Goal: Information Seeking & Learning: Learn about a topic

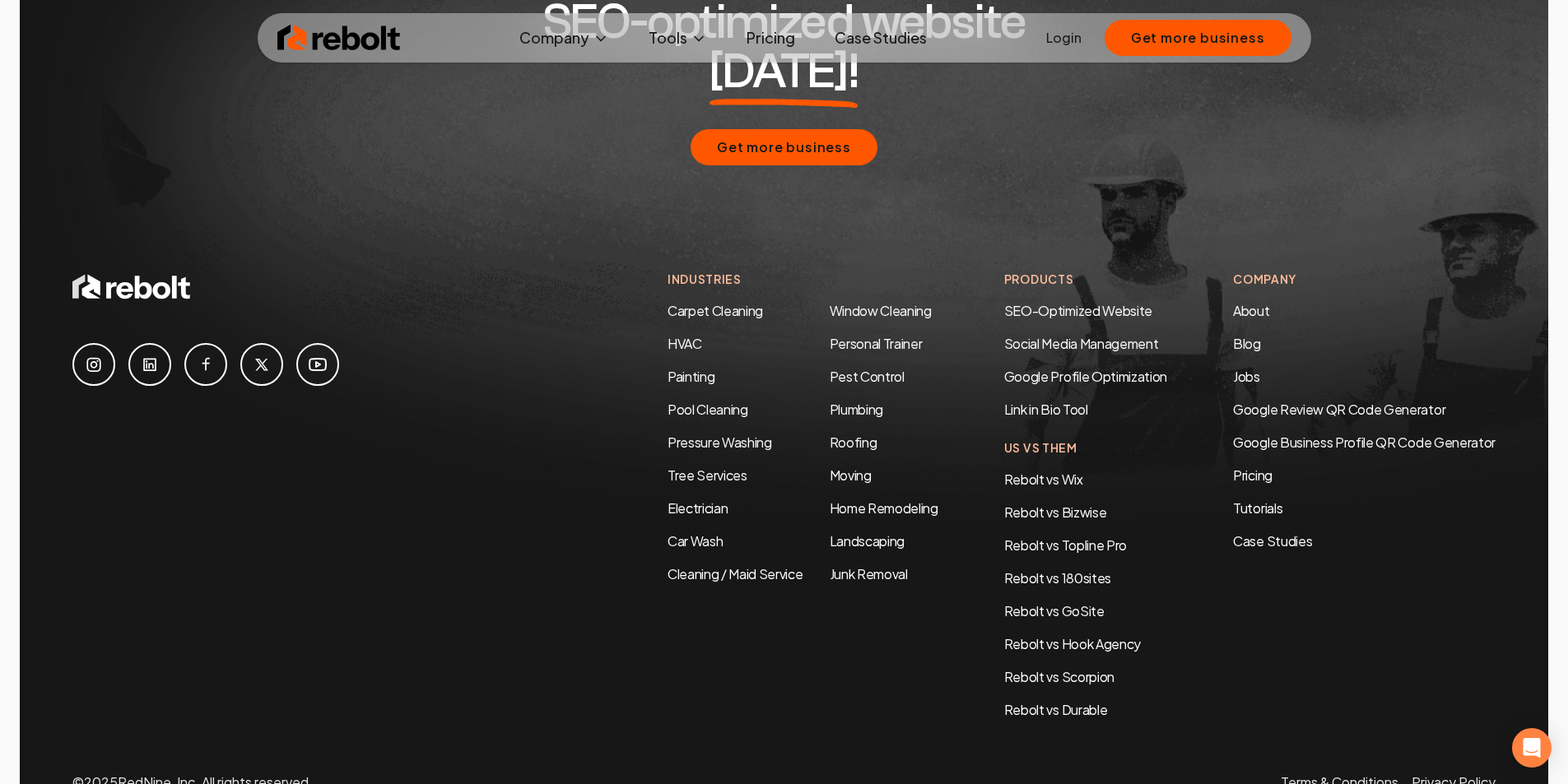
scroll to position [7967, 0]
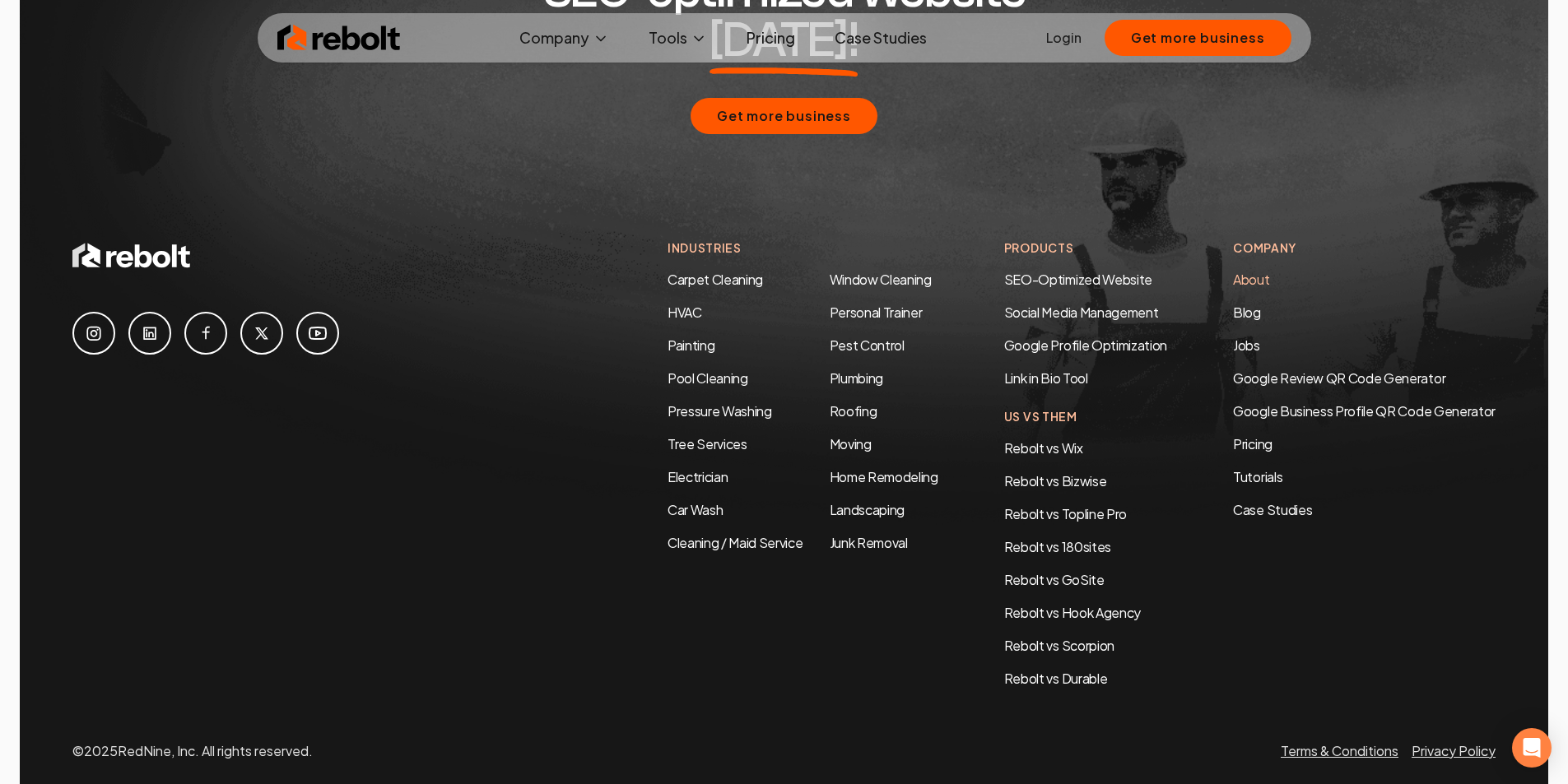
click at [1259, 271] on link "About" at bounding box center [1251, 279] width 37 height 17
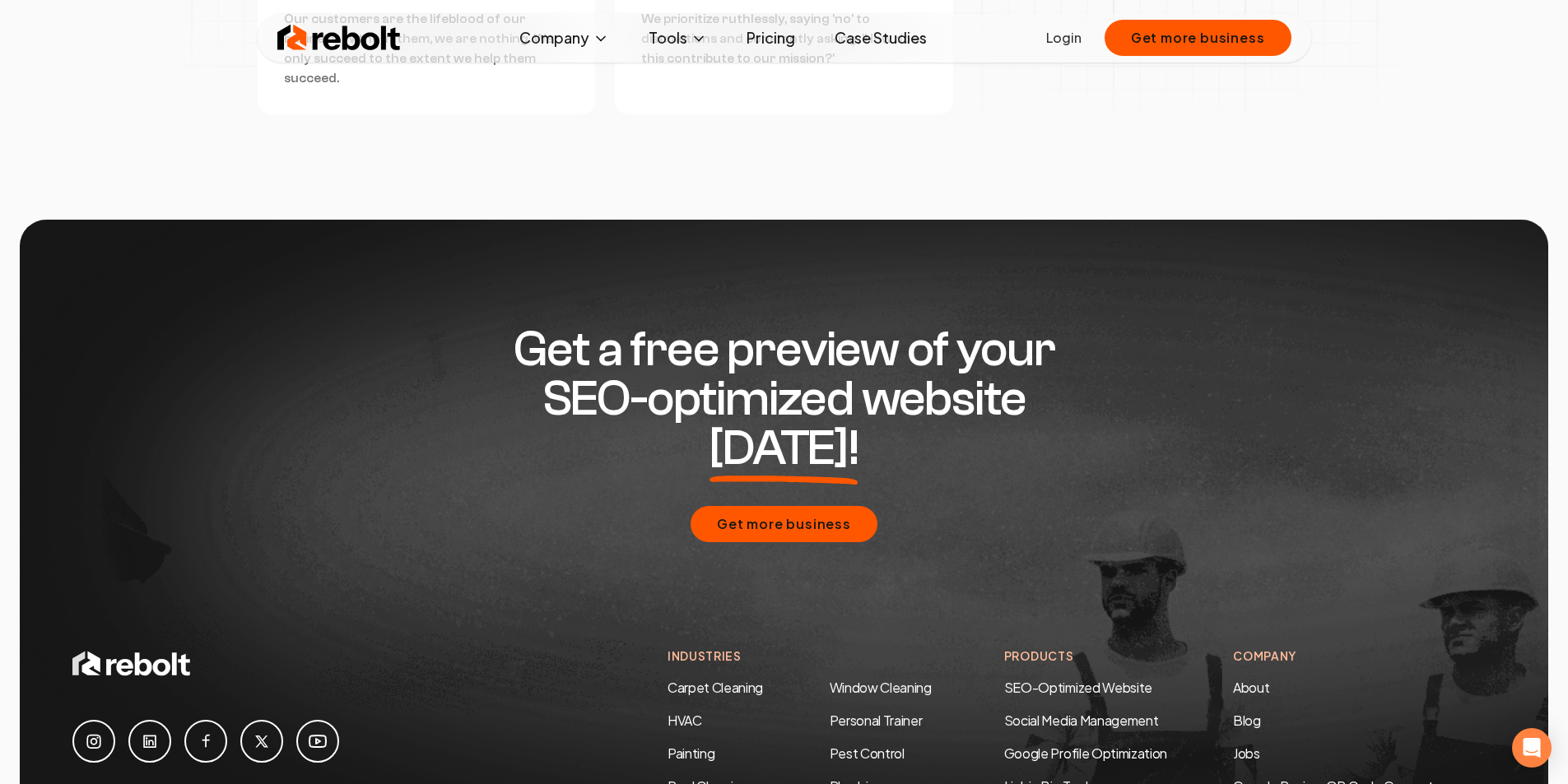
scroll to position [5053, 0]
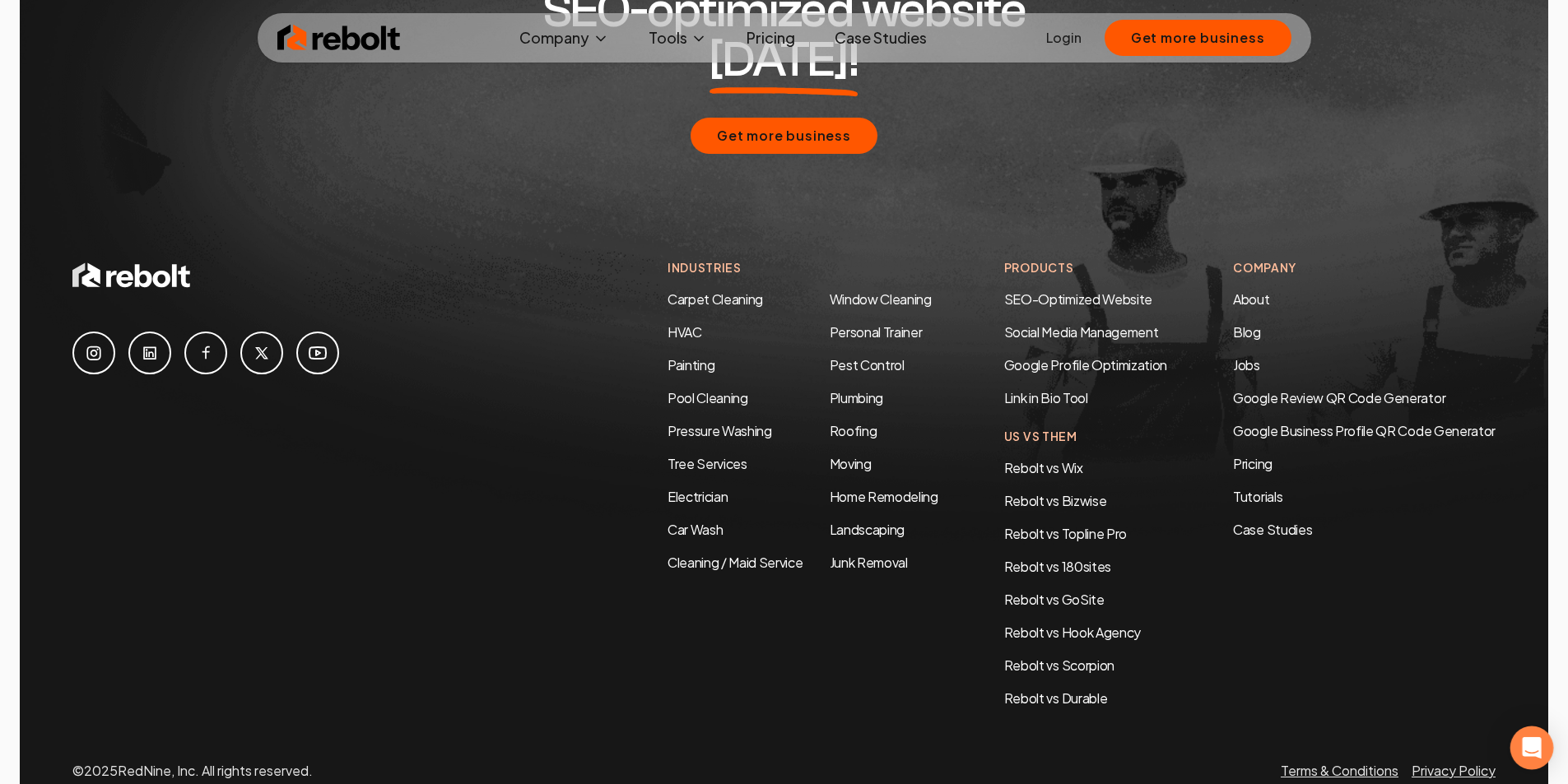
click at [1528, 743] on icon "Open Intercom Messenger" at bounding box center [1531, 747] width 19 height 21
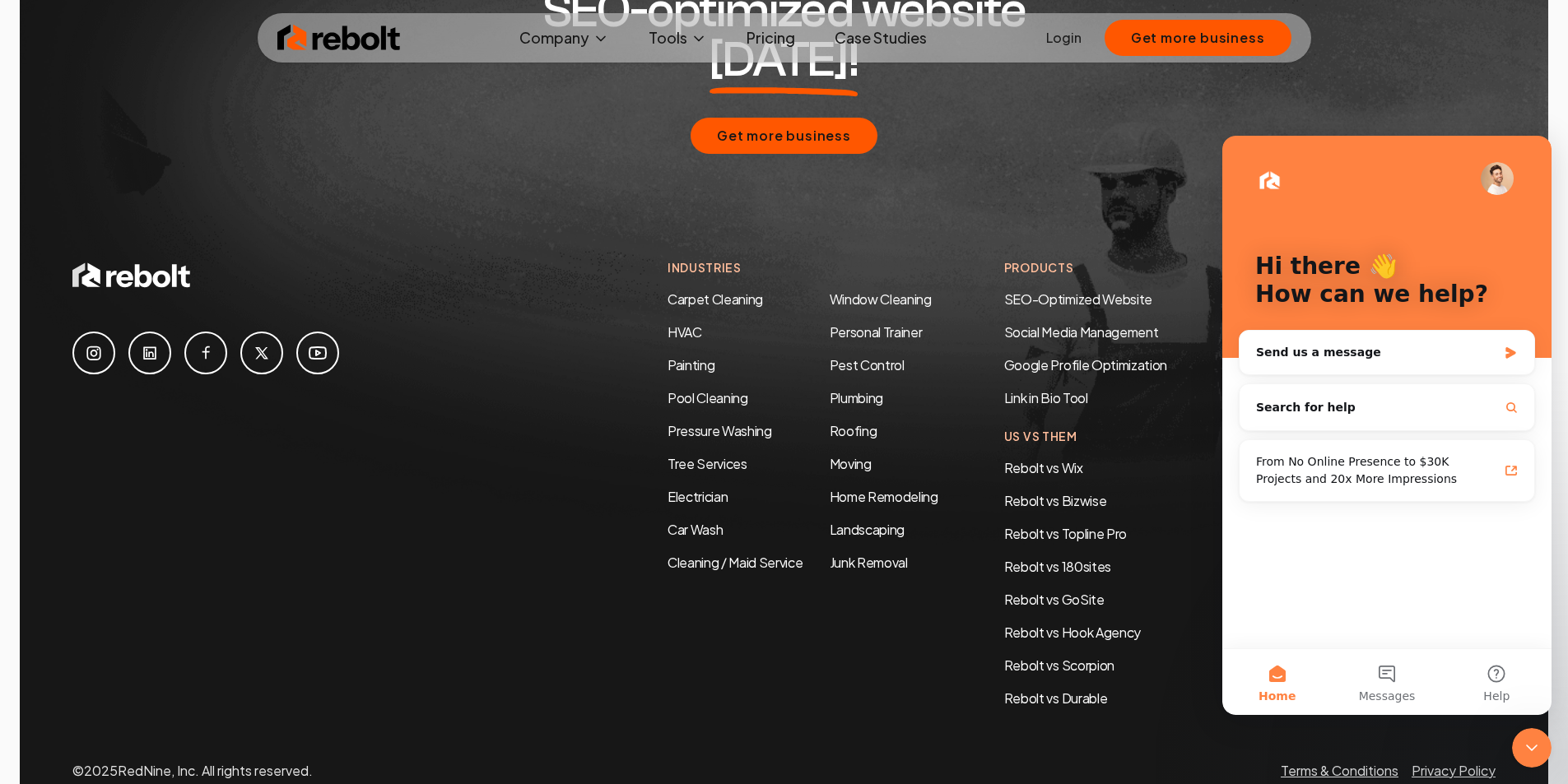
scroll to position [0, 0]
click at [1387, 680] on button "Messages" at bounding box center [1386, 683] width 110 height 66
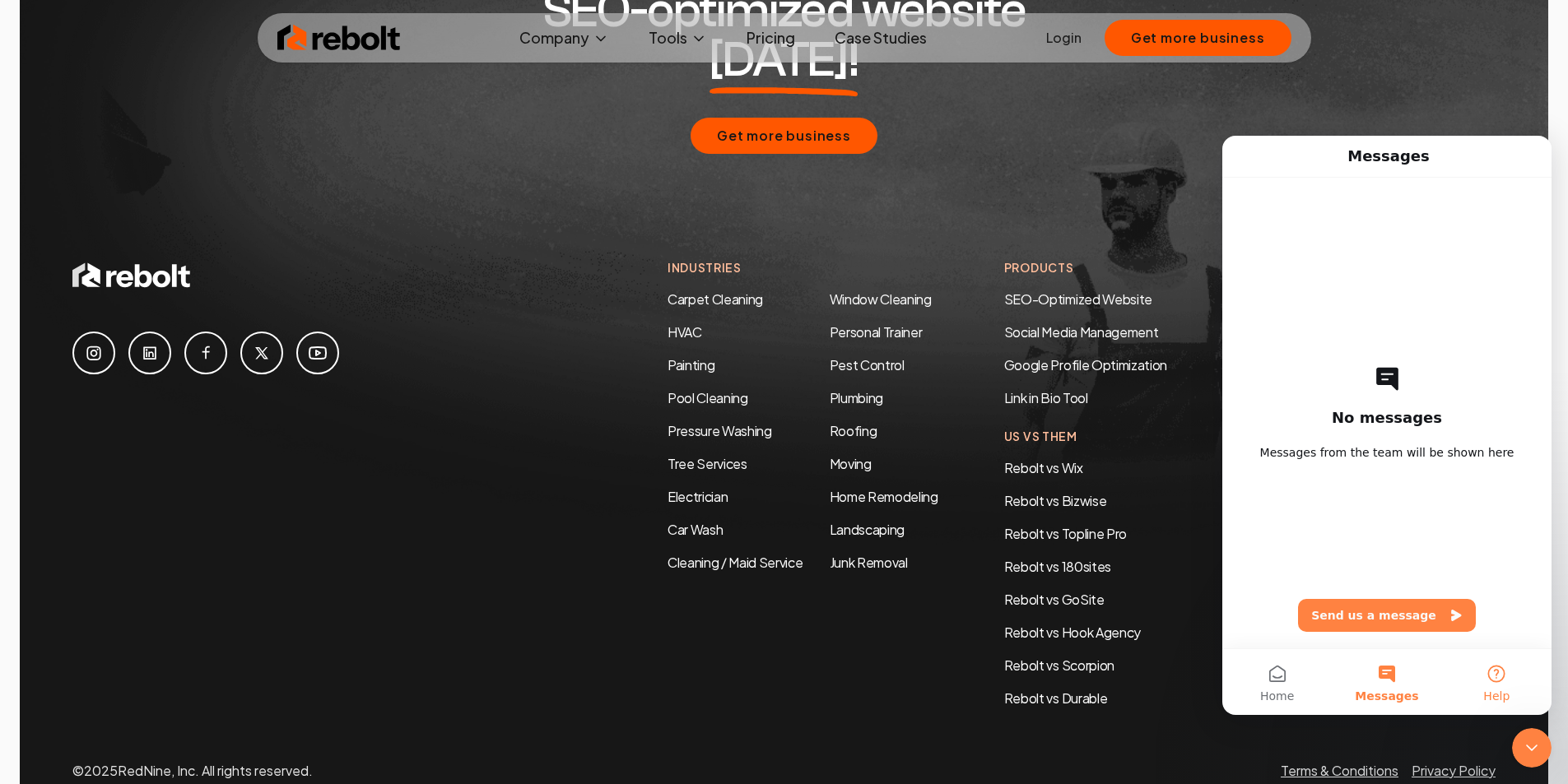
click at [1491, 683] on button "Help" at bounding box center [1497, 683] width 110 height 66
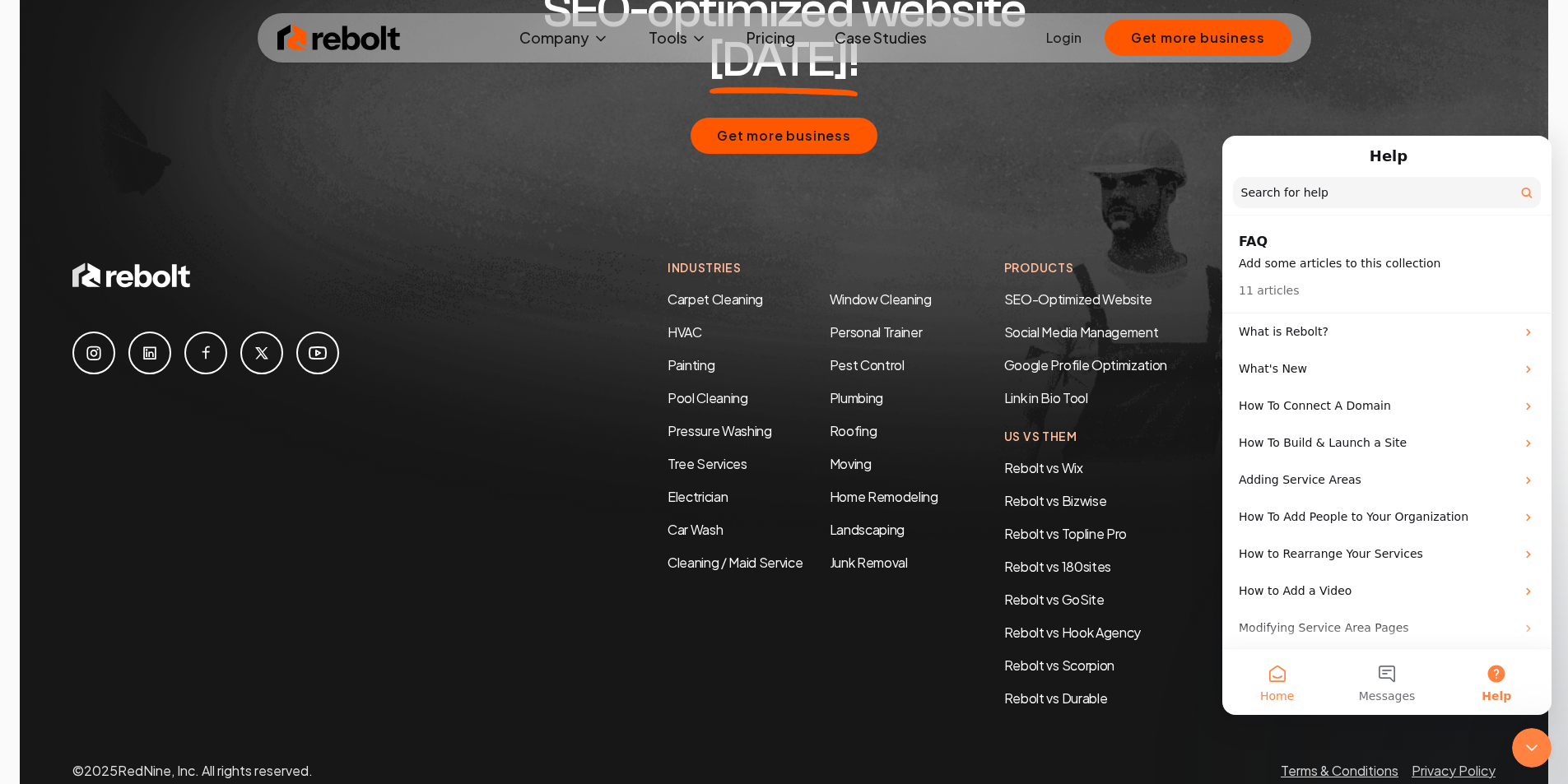
click at [1259, 672] on button "Home" at bounding box center [1277, 683] width 110 height 66
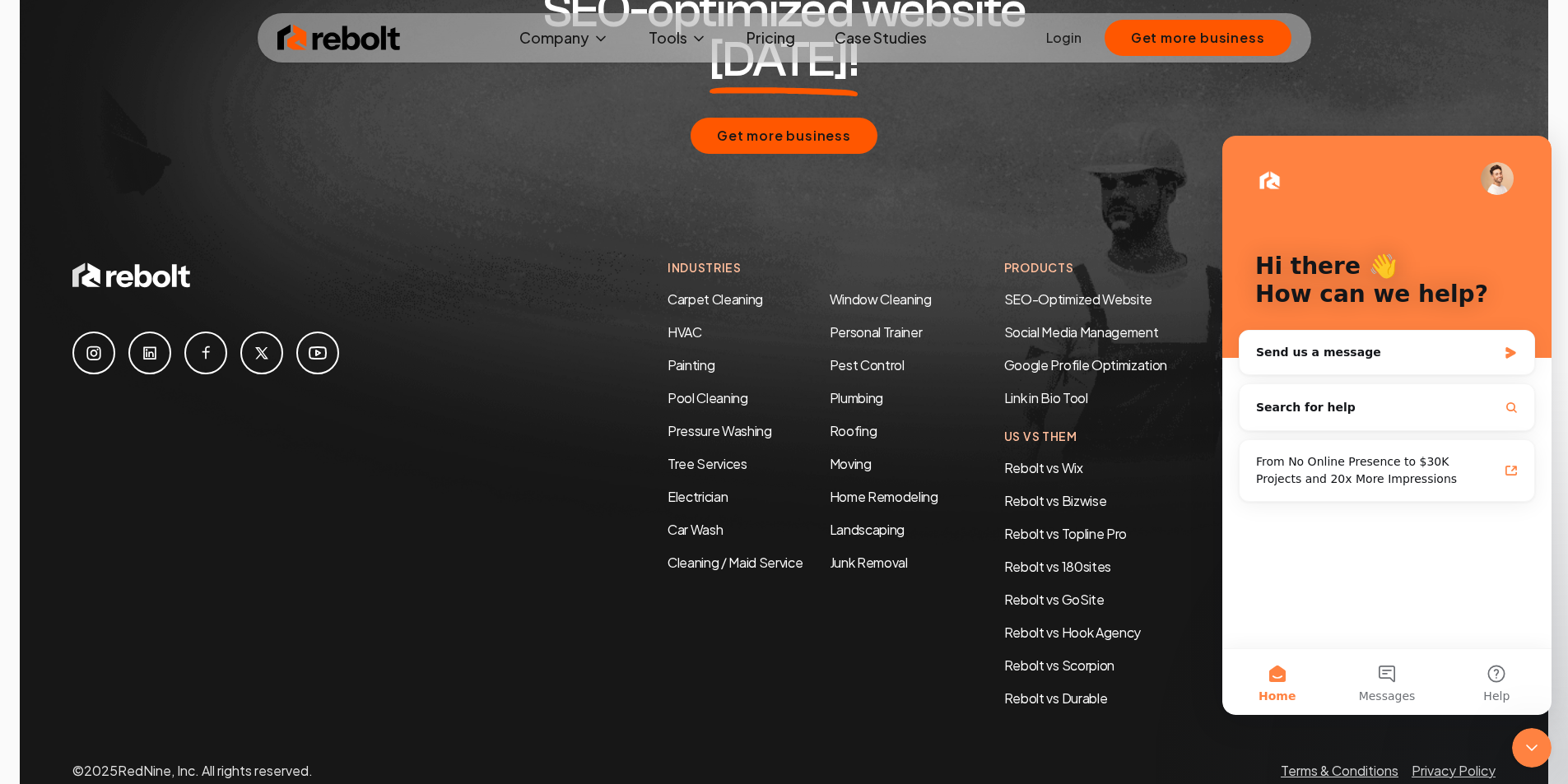
click at [1162, 546] on div "Rebolt vs Wix Rebolt vs Bizwise Rebolt vs Topline Pro Rebolt vs 180sites Rebolt…" at bounding box center [1086, 584] width 163 height 251
click at [1525, 757] on icon "Close Intercom Messenger" at bounding box center [1531, 747] width 20 height 20
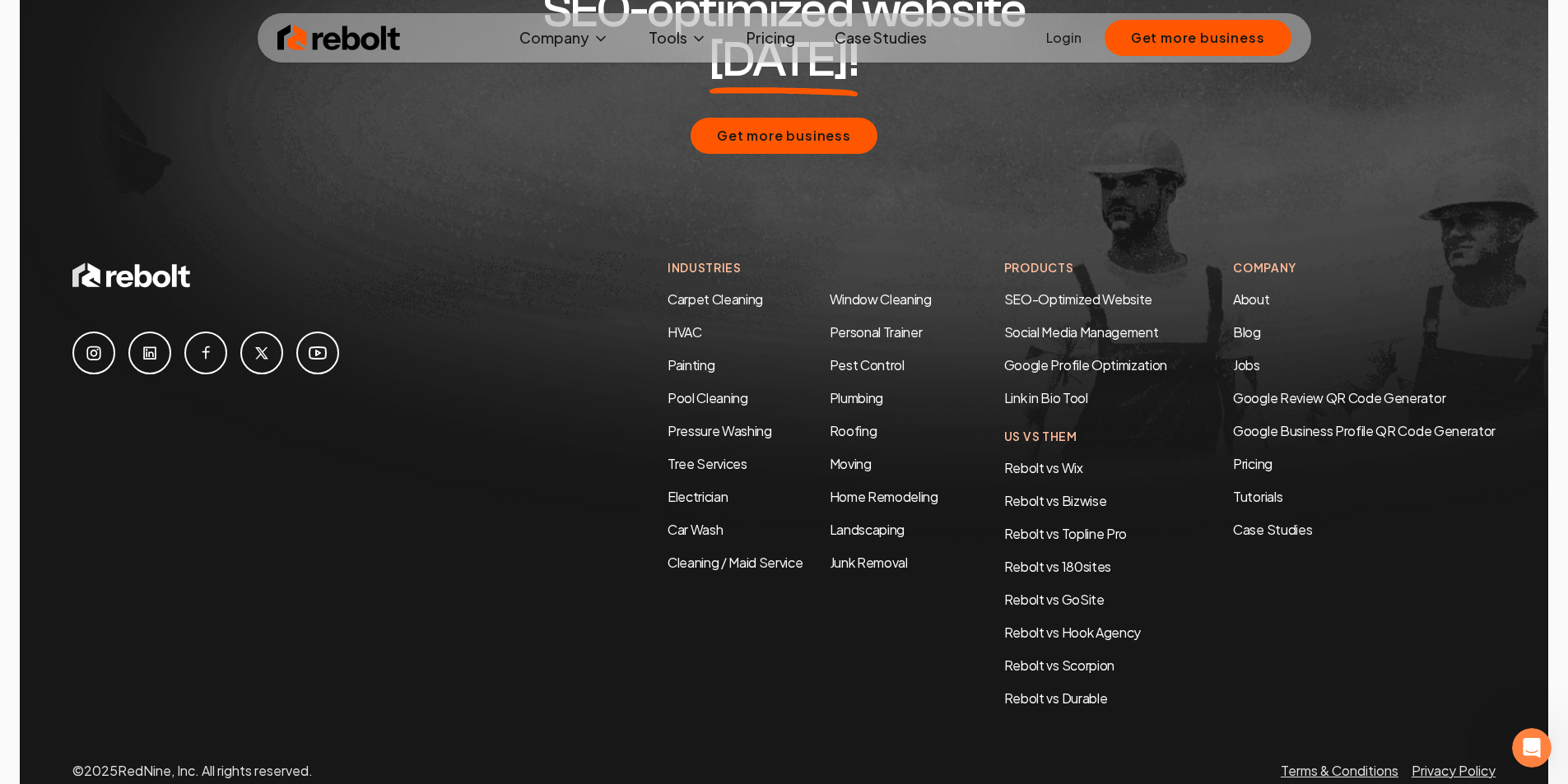
click at [219, 332] on link at bounding box center [206, 353] width 42 height 42
click at [316, 343] on icon at bounding box center [317, 353] width 20 height 20
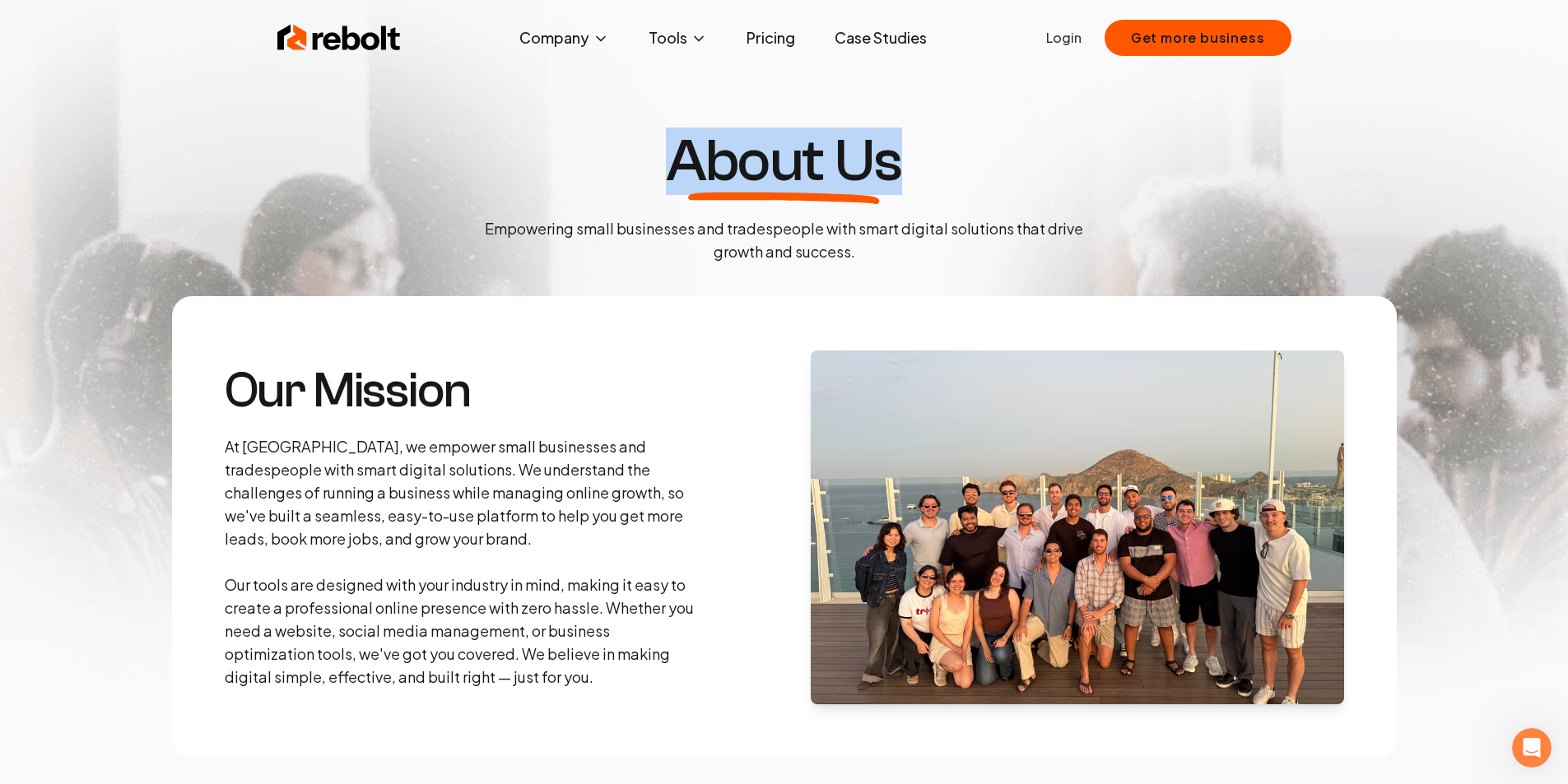
drag, startPoint x: 669, startPoint y: 149, endPoint x: 890, endPoint y: 168, distance: 221.8
click at [890, 168] on h1 "About Us" at bounding box center [783, 161] width 235 height 59
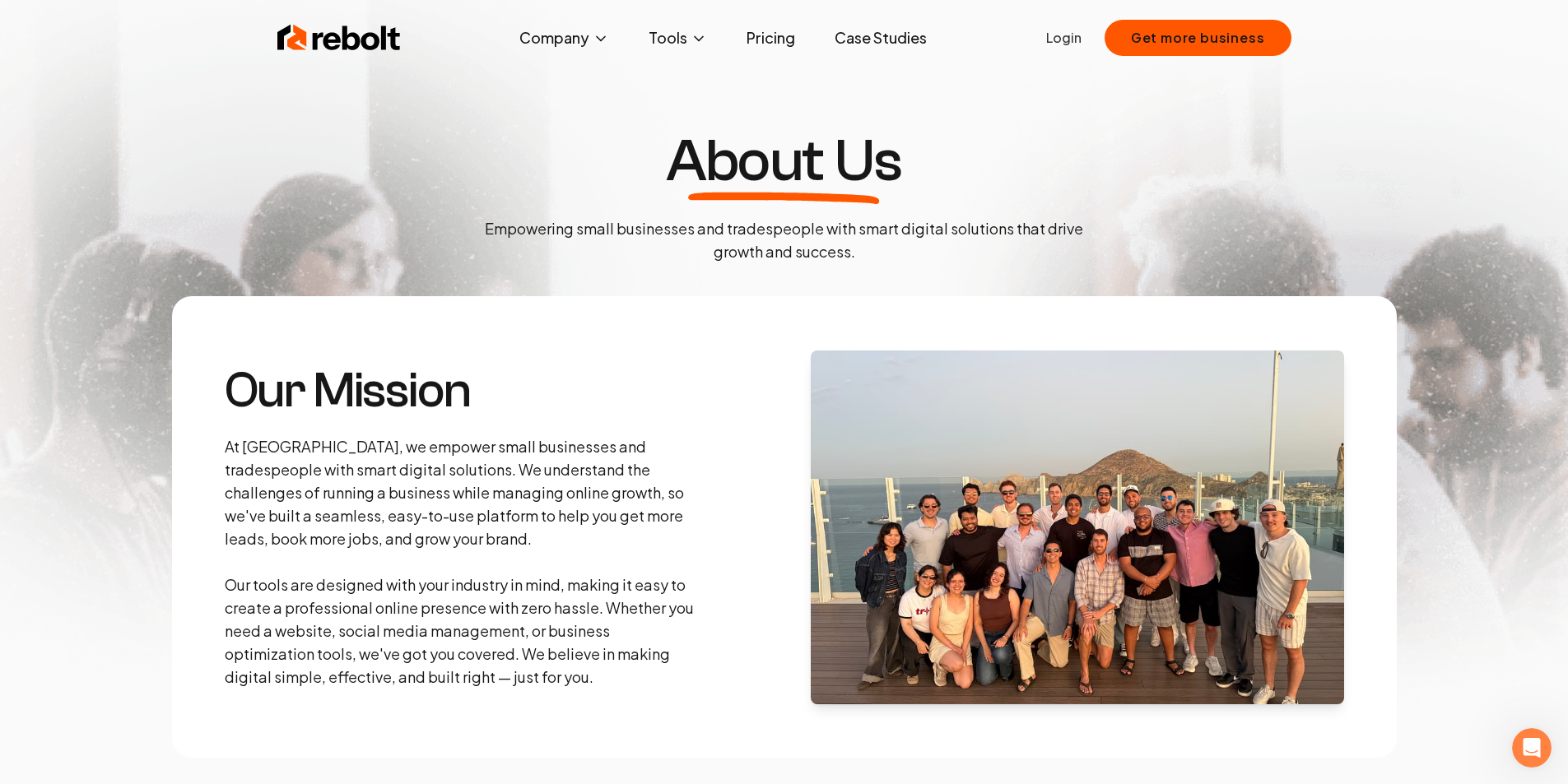
click at [805, 199] on icon at bounding box center [784, 199] width 191 height 12
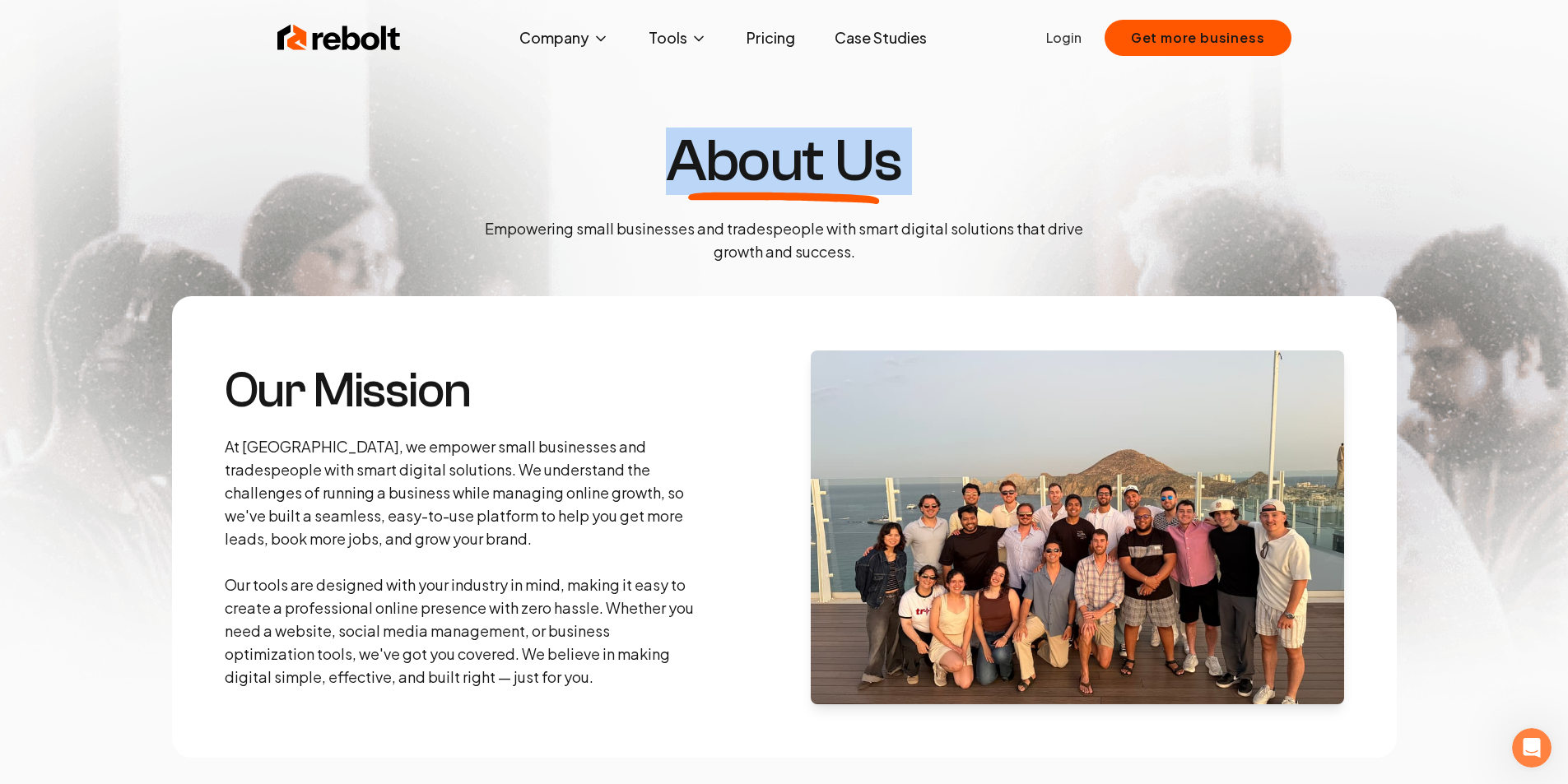
click at [805, 199] on icon at bounding box center [784, 199] width 191 height 12
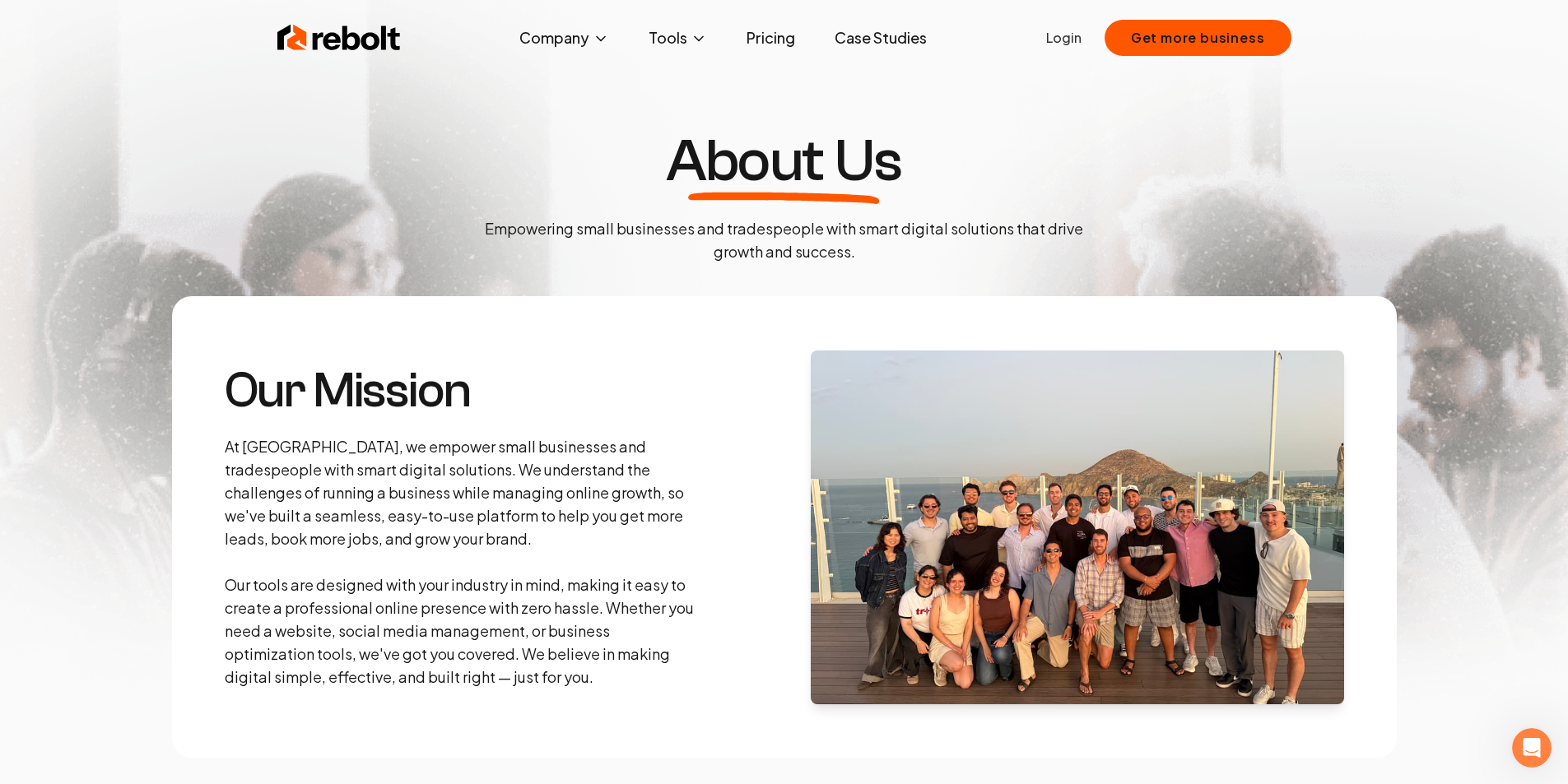
click at [794, 245] on p "Empowering small businesses and tradespeople with smart digital solutions that …" at bounding box center [784, 240] width 625 height 46
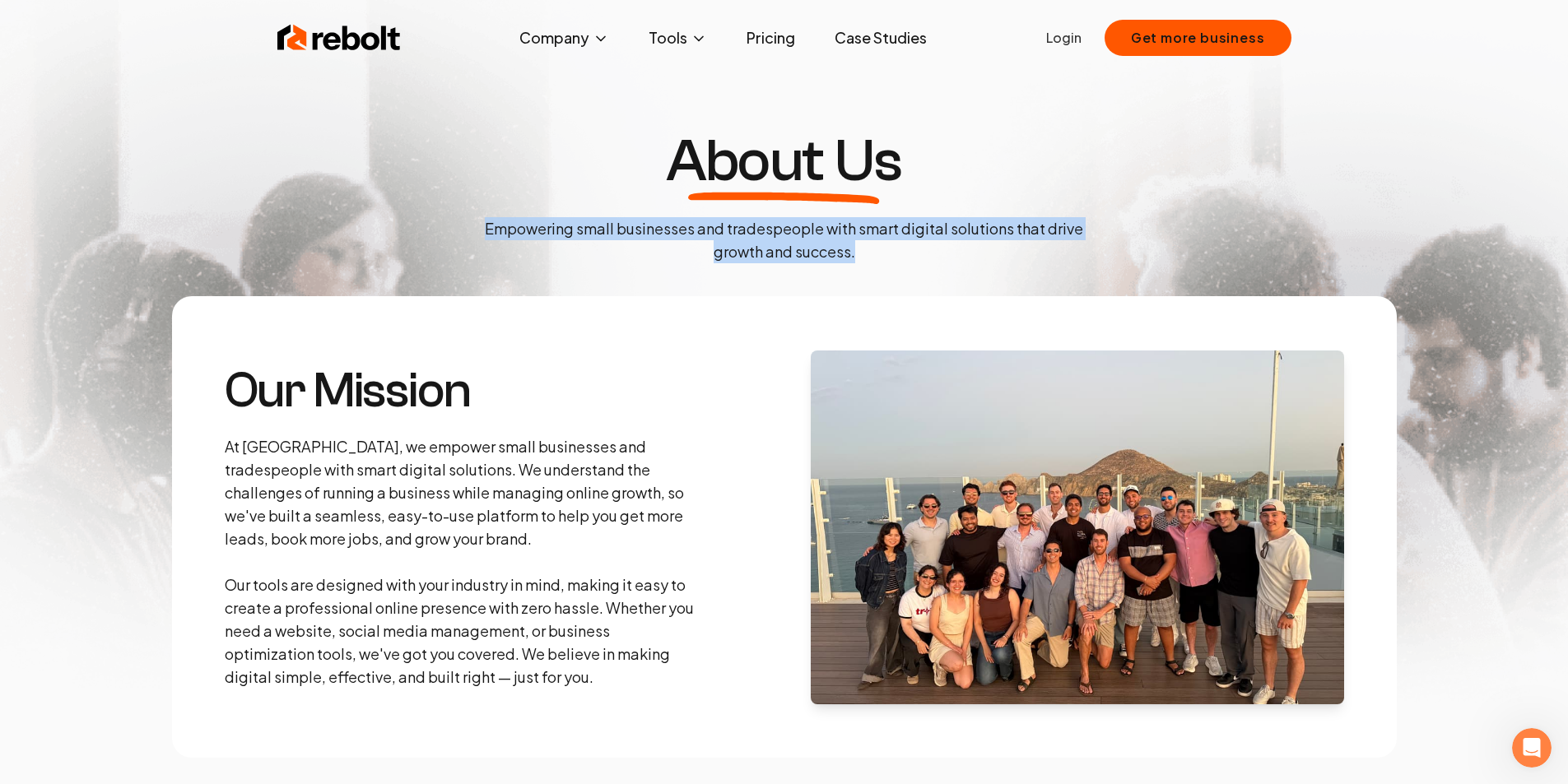
drag, startPoint x: 888, startPoint y: 260, endPoint x: 487, endPoint y: 230, distance: 402.1
click at [487, 230] on p "Empowering small businesses and tradespeople with smart digital solutions that …" at bounding box center [784, 240] width 625 height 46
click at [548, 230] on p "Empowering small businesses and tradespeople with smart digital solutions that …" at bounding box center [784, 240] width 625 height 46
drag, startPoint x: 476, startPoint y: 230, endPoint x: 868, endPoint y: 252, distance: 392.6
click at [868, 252] on p "Empowering small businesses and tradespeople with smart digital solutions that …" at bounding box center [784, 240] width 625 height 46
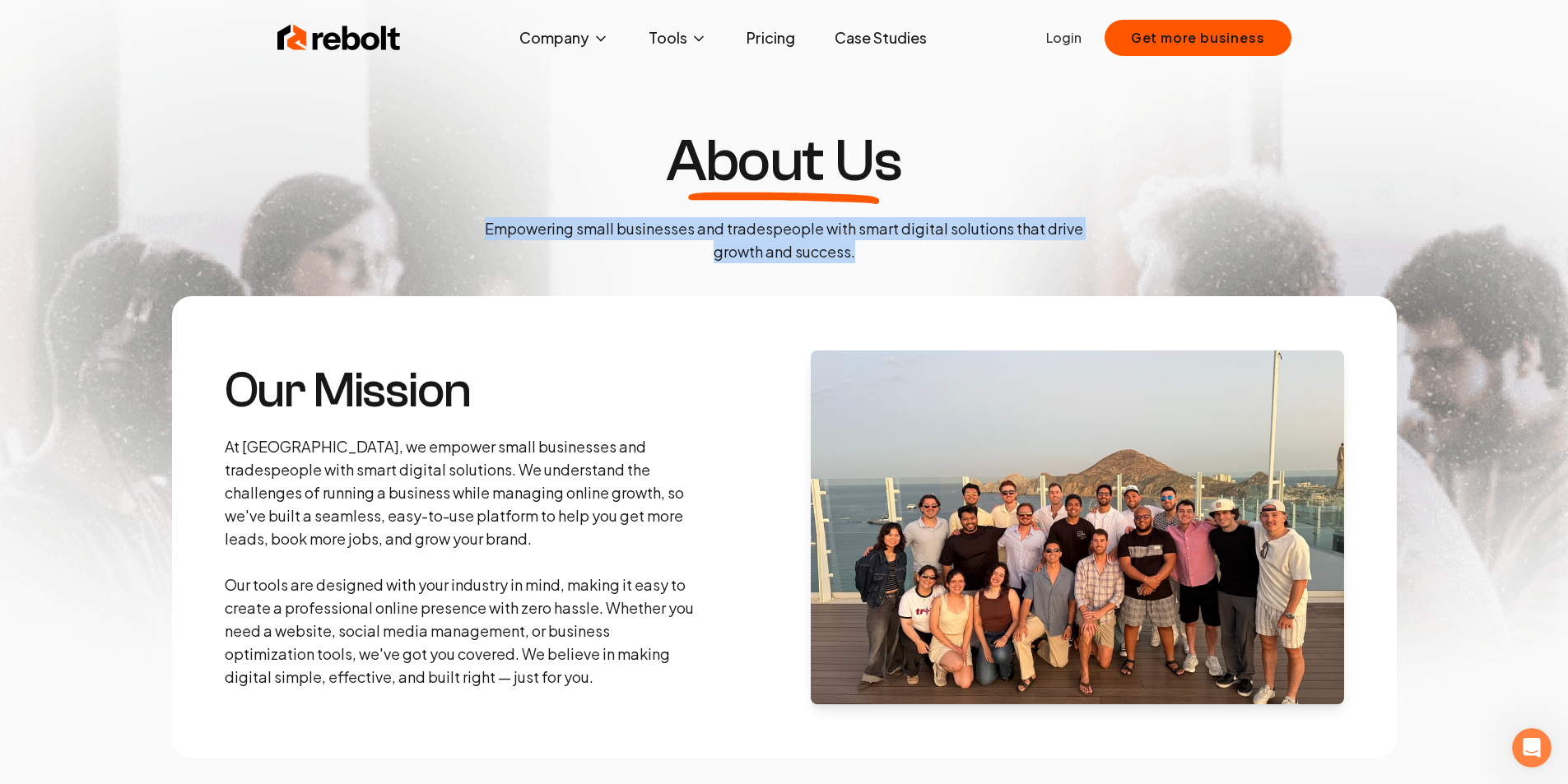
click at [773, 252] on p "Empowering small businesses and tradespeople with smart digital solutions that …" at bounding box center [784, 240] width 625 height 46
drag, startPoint x: 864, startPoint y: 257, endPoint x: 483, endPoint y: 228, distance: 382.1
click at [483, 228] on p "Empowering small businesses and tradespeople with smart digital solutions that …" at bounding box center [784, 240] width 625 height 46
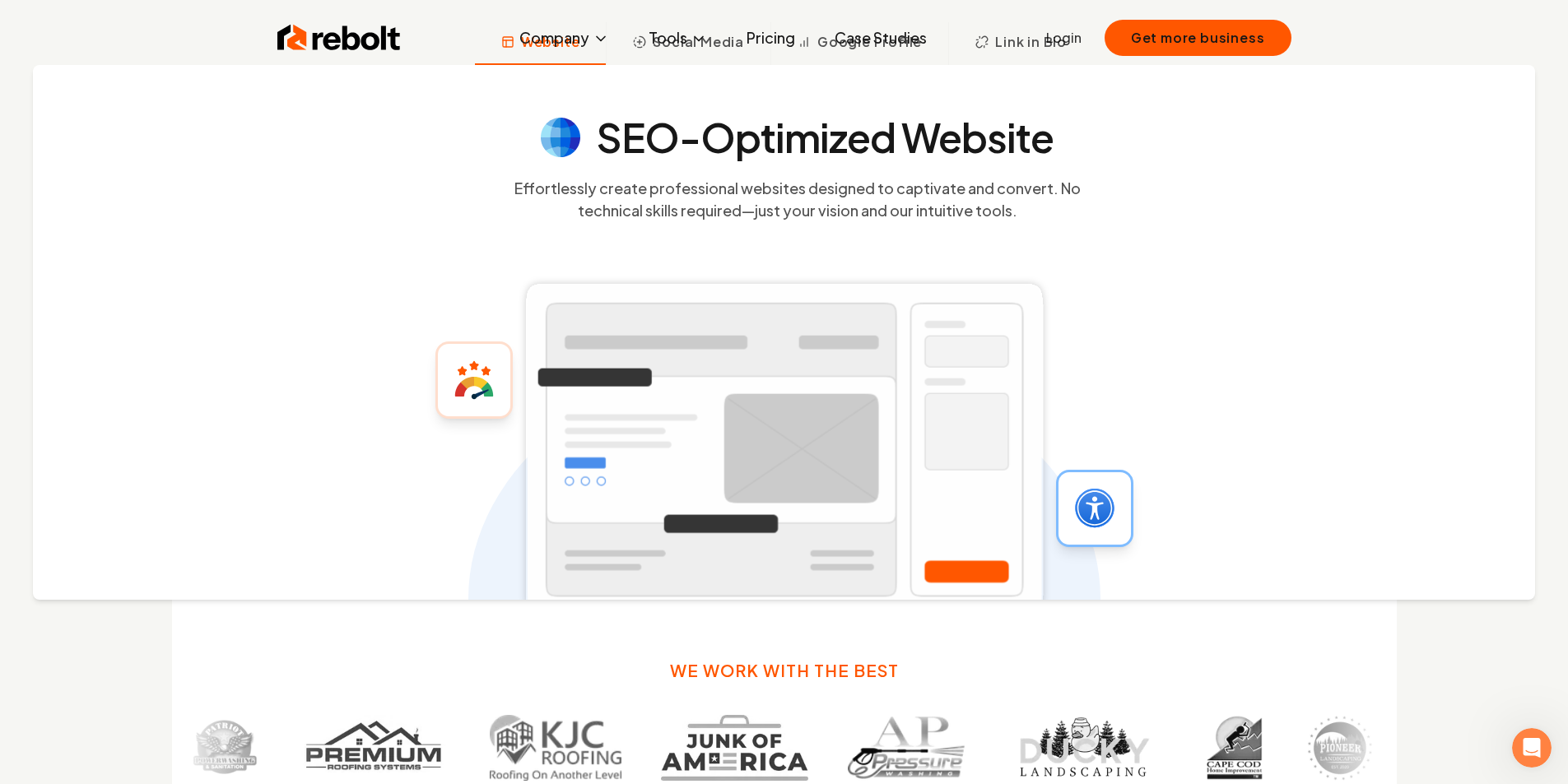
click at [305, 47] on div "Rebolt Company About Blog Jobs Tools Google Review QR Code Generator Google Bus…" at bounding box center [784, 38] width 1053 height 49
